Goal: Transaction & Acquisition: Purchase product/service

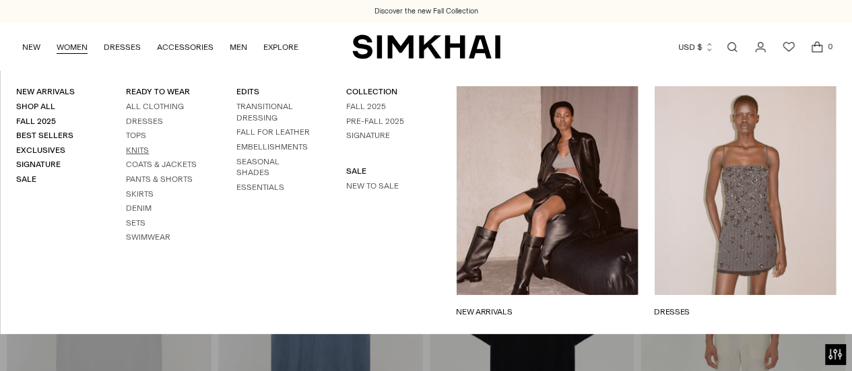
click at [141, 150] on link "Knits" at bounding box center [137, 150] width 23 height 9
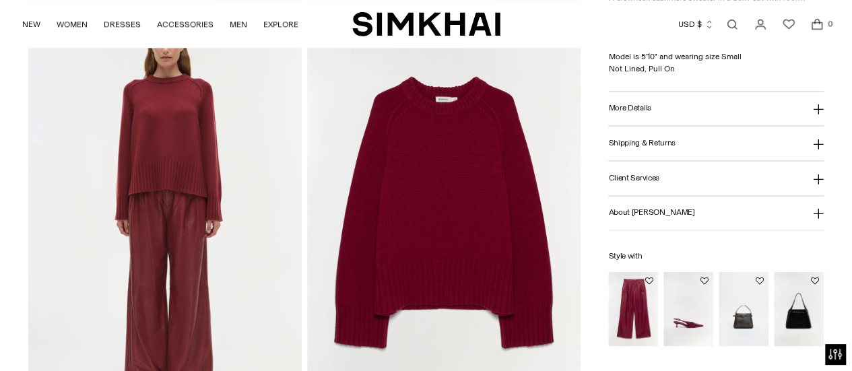
scroll to position [920, 0]
